Goal: Information Seeking & Learning: Learn about a topic

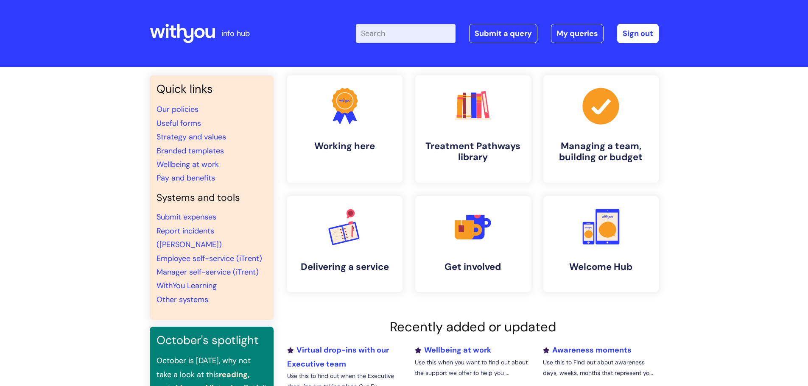
click at [191, 172] on li "Pay and benefits" at bounding box center [211, 178] width 110 height 14
click at [192, 176] on link "Pay and benefits" at bounding box center [185, 178] width 58 height 10
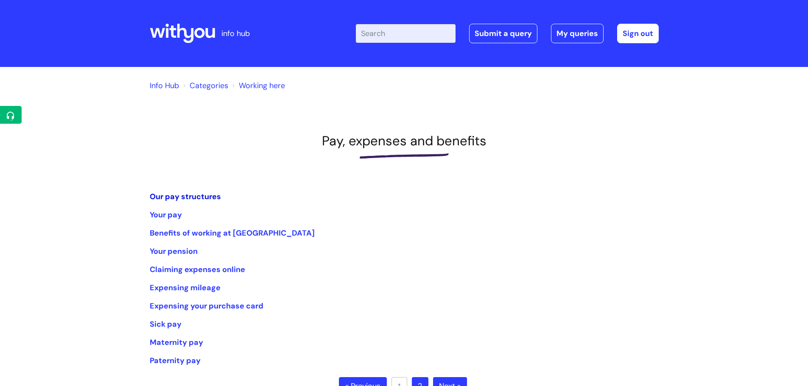
click at [214, 200] on link "Our pay structures" at bounding box center [185, 197] width 71 height 10
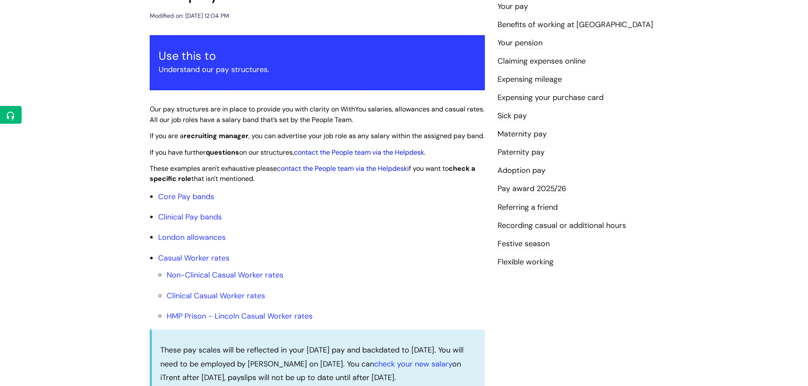
scroll to position [127, 0]
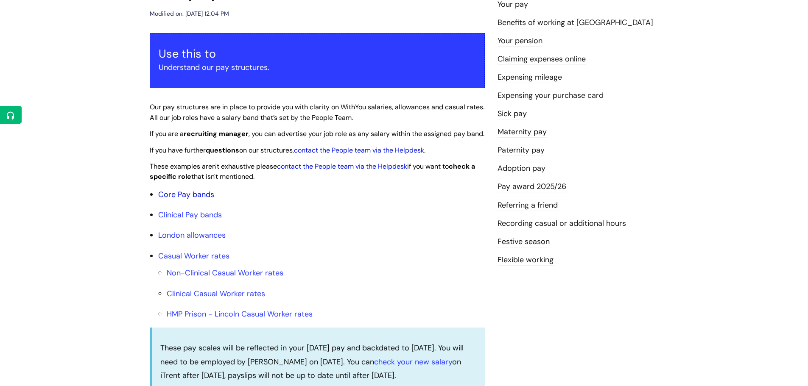
click at [206, 200] on link "Core Pay bands" at bounding box center [186, 194] width 56 height 10
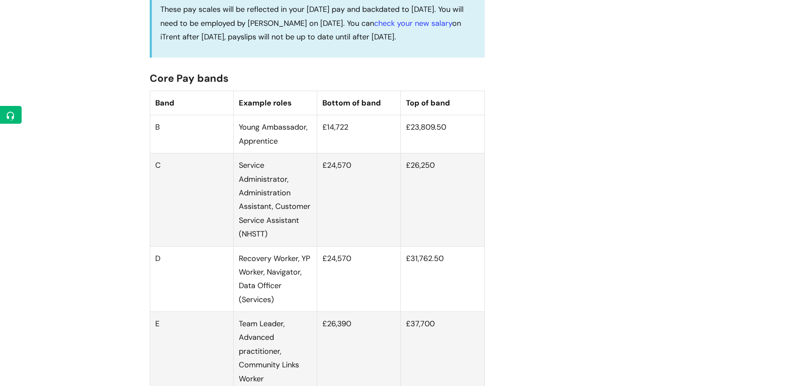
scroll to position [466, 0]
